Goal: Task Accomplishment & Management: Manage account settings

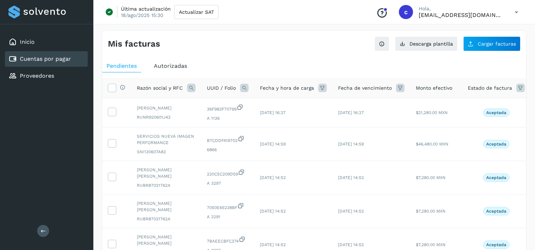
scroll to position [5, 0]
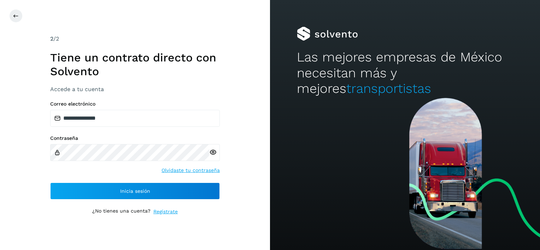
click at [140, 201] on div "**********" at bounding box center [135, 125] width 170 height 181
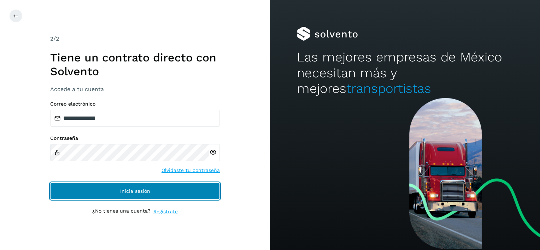
drag, startPoint x: 142, startPoint y: 189, endPoint x: 142, endPoint y: 185, distance: 4.2
click at [142, 189] on span "Inicia sesión" at bounding box center [135, 191] width 30 height 5
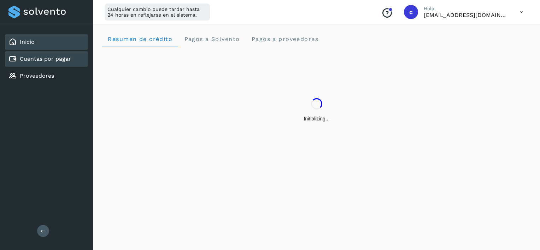
click at [20, 58] on link "Cuentas por pagar" at bounding box center [45, 58] width 51 height 7
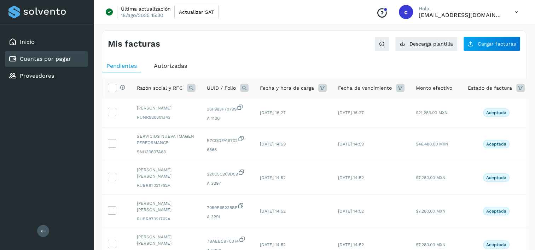
click at [245, 88] on icon at bounding box center [244, 88] width 8 height 8
click at [170, 63] on span "Autorizadas" at bounding box center [170, 66] width 33 height 7
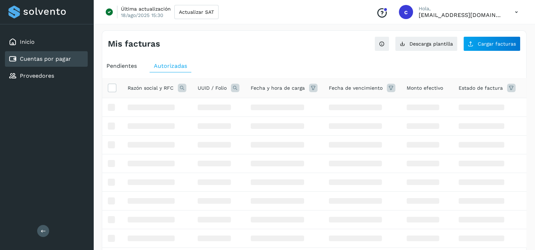
click at [234, 90] on icon at bounding box center [235, 88] width 8 height 8
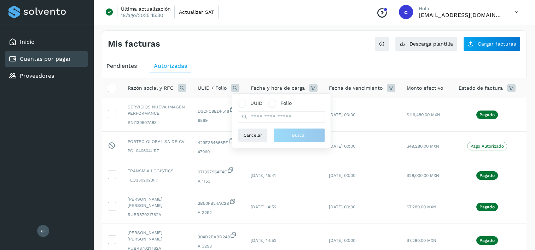
click at [244, 120] on span at bounding box center [244, 118] width 6 height 8
click at [252, 118] on input "text" at bounding box center [281, 116] width 87 height 11
paste input "**********"
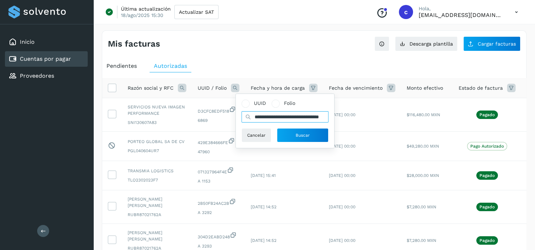
type input "**********"
drag, startPoint x: 259, startPoint y: 120, endPoint x: 304, endPoint y: 130, distance: 46.4
click at [304, 130] on button "Buscar" at bounding box center [303, 135] width 52 height 14
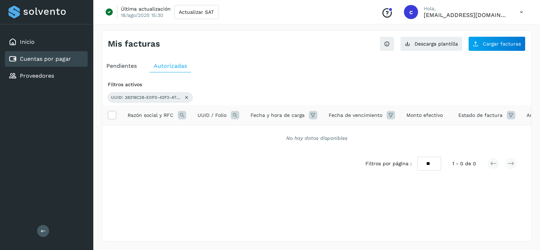
click at [186, 98] on icon at bounding box center [187, 98] width 6 height 6
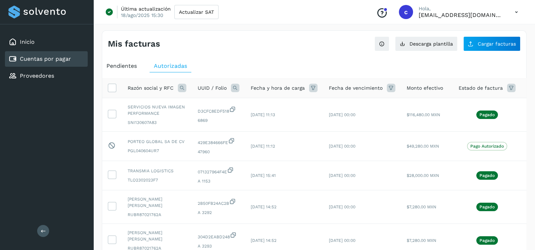
click at [127, 68] on span "Pendientes" at bounding box center [121, 66] width 30 height 7
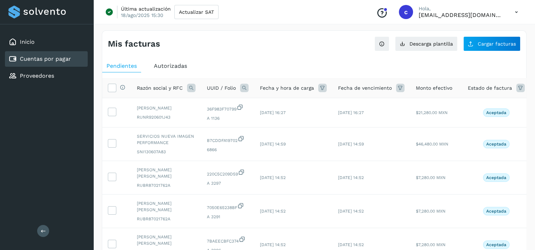
click at [242, 88] on icon at bounding box center [244, 88] width 8 height 8
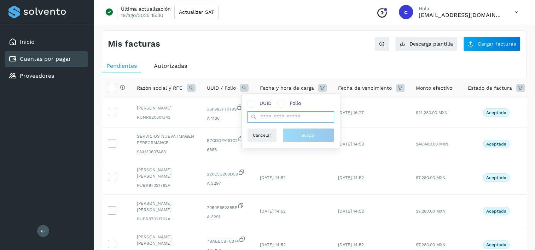
click at [278, 113] on input "text" at bounding box center [290, 116] width 87 height 11
paste input "**********"
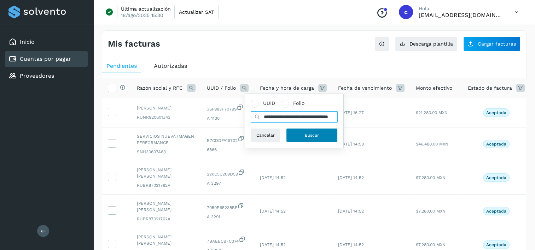
type input "**********"
click at [317, 138] on button "Buscar" at bounding box center [312, 135] width 52 height 14
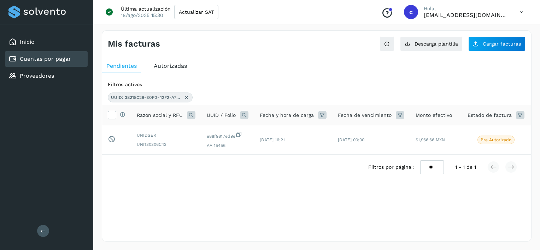
drag, startPoint x: 57, startPoint y: 60, endPoint x: 262, endPoint y: 57, distance: 204.6
click at [57, 60] on link "Cuentas por pagar" at bounding box center [45, 58] width 51 height 7
click at [436, 39] on button "Descarga plantilla" at bounding box center [431, 43] width 63 height 15
click at [67, 76] on div "Proveedores" at bounding box center [46, 76] width 83 height 16
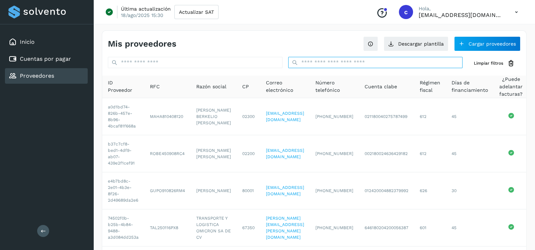
click at [326, 64] on input "text" at bounding box center [375, 62] width 175 height 11
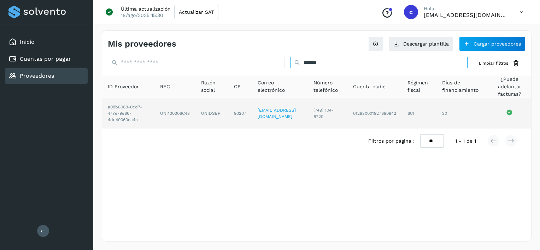
type input "*******"
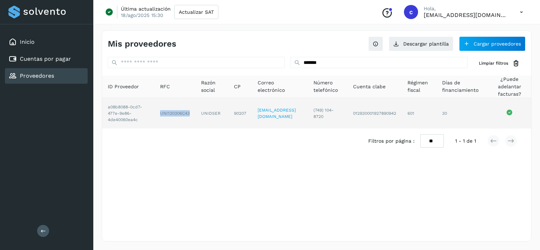
drag, startPoint x: 154, startPoint y: 114, endPoint x: 187, endPoint y: 115, distance: 33.2
click at [187, 115] on td "UNI130306C43" at bounding box center [174, 113] width 41 height 30
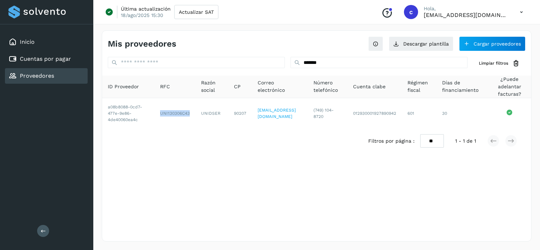
copy td "UNI130306C43"
click at [55, 58] on link "Cuentas por pagar" at bounding box center [45, 58] width 51 height 7
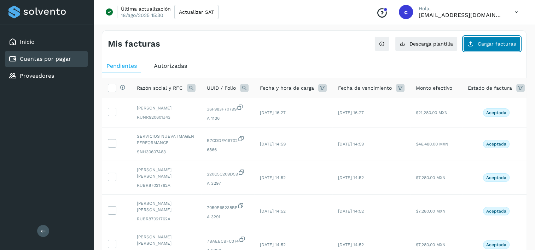
click at [500, 37] on button "Cargar facturas" at bounding box center [491, 43] width 57 height 15
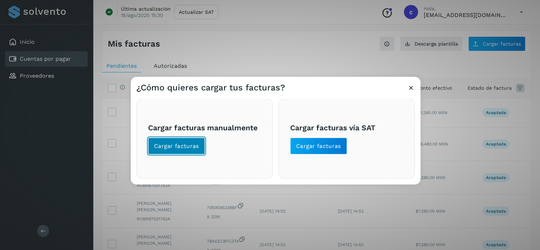
click at [192, 140] on button "Cargar facturas" at bounding box center [176, 146] width 57 height 17
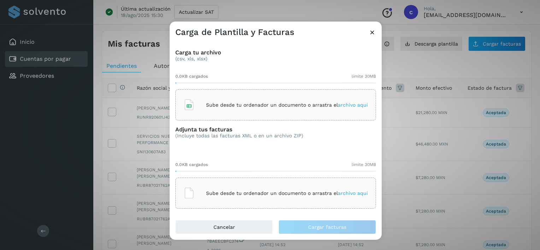
click at [201, 107] on div "Sube desde tu ordenador un documento o arrastra el archivo aquí" at bounding box center [275, 104] width 184 height 19
click at [231, 182] on div "Sube desde tu ordenador un documento o arrastra el archivo aquí" at bounding box center [275, 193] width 201 height 31
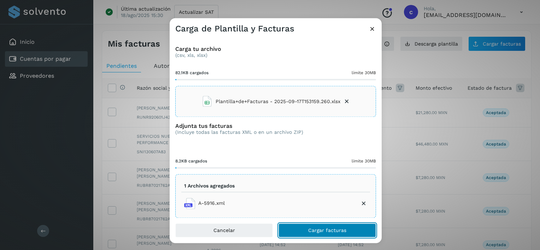
click at [331, 235] on button "Cargar facturas" at bounding box center [327, 231] width 98 height 14
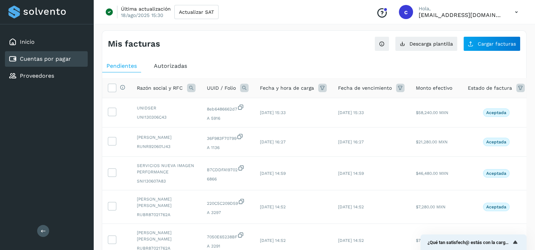
click at [246, 86] on icon at bounding box center [244, 88] width 8 height 8
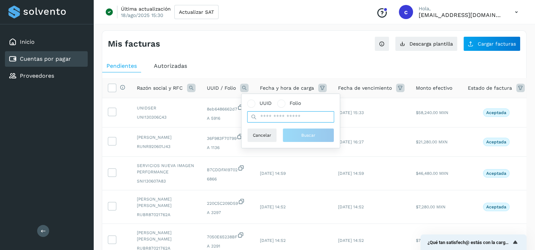
click at [285, 119] on input "text" at bounding box center [290, 116] width 87 height 11
paste input "**********"
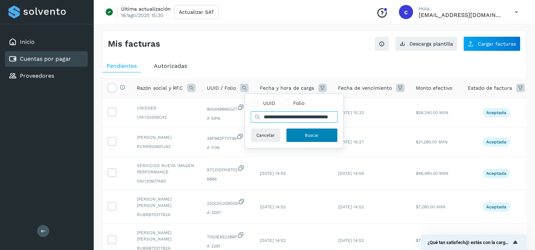
type input "**********"
drag, startPoint x: 322, startPoint y: 134, endPoint x: 289, endPoint y: 128, distance: 33.7
click at [322, 134] on button "Buscar" at bounding box center [312, 135] width 52 height 14
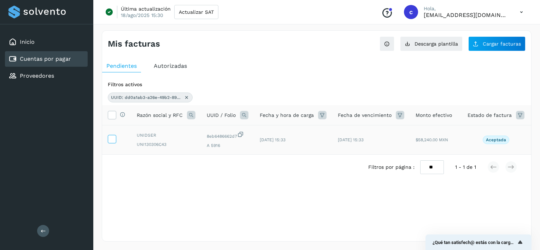
click at [115, 140] on label at bounding box center [112, 139] width 8 height 8
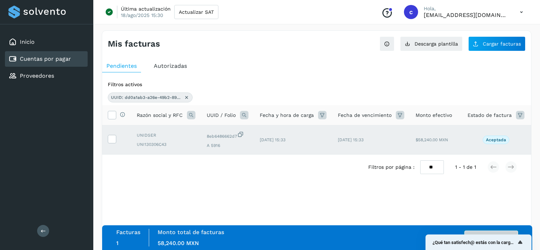
click at [502, 234] on button "Autorizar facturas" at bounding box center [491, 238] width 54 height 14
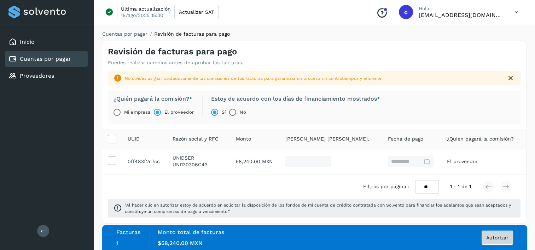
click at [491, 239] on span "Autorizar" at bounding box center [497, 237] width 22 height 5
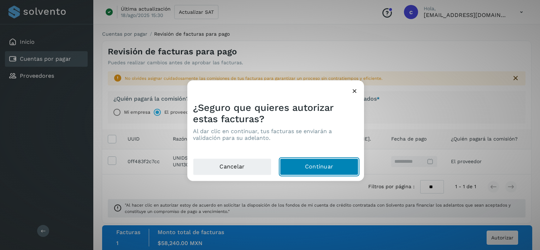
drag, startPoint x: 330, startPoint y: 165, endPoint x: 319, endPoint y: 148, distance: 20.0
click at [329, 164] on button "Continuar" at bounding box center [319, 167] width 78 height 17
